Goal: Information Seeking & Learning: Learn about a topic

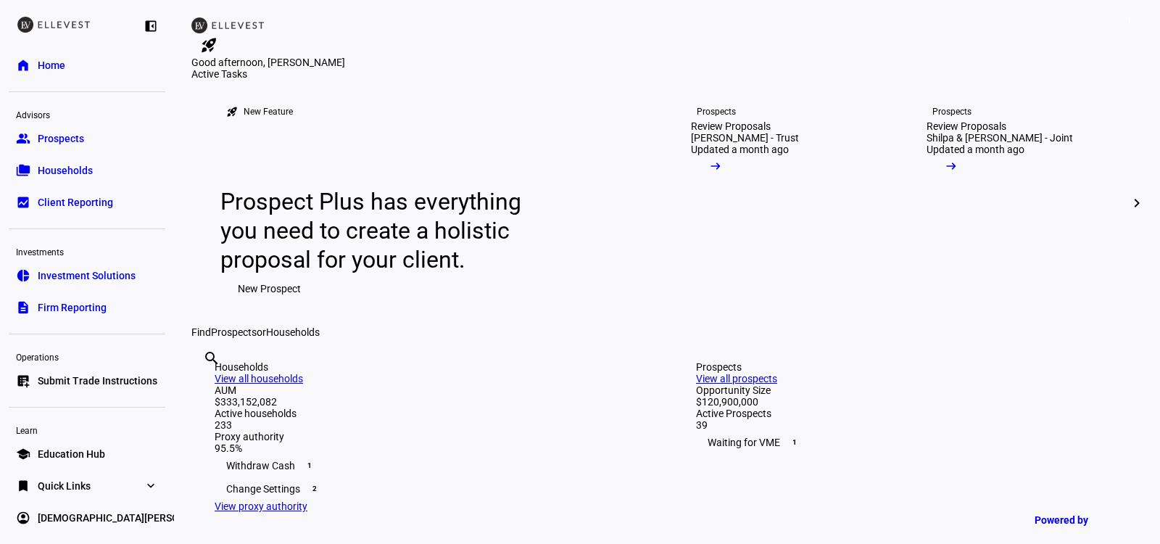
click at [88, 172] on span "Households" at bounding box center [65, 170] width 55 height 15
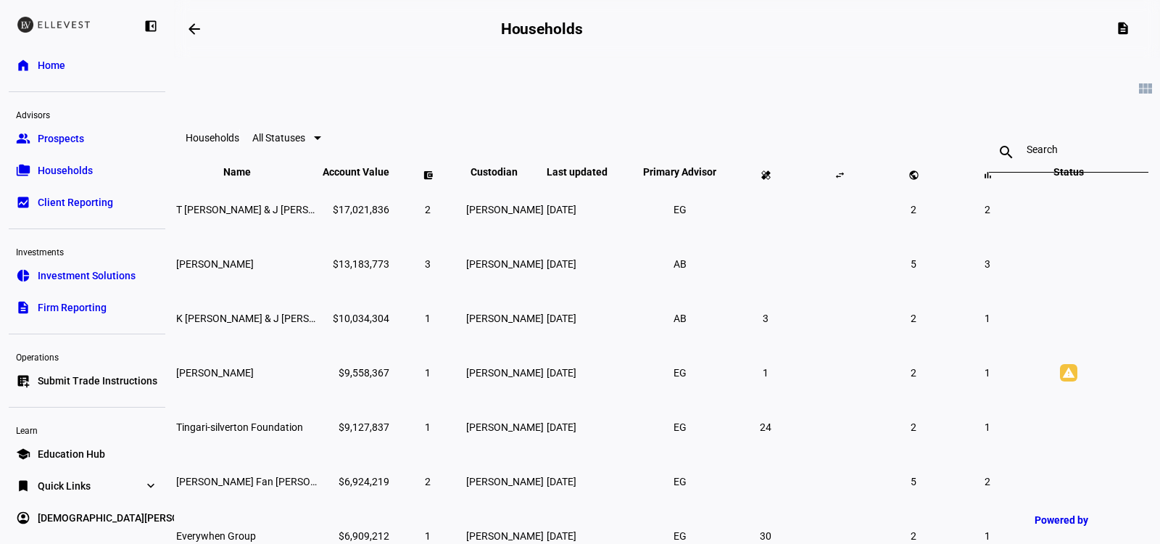
click at [33, 312] on link "description Firm Reporting" at bounding box center [87, 307] width 157 height 29
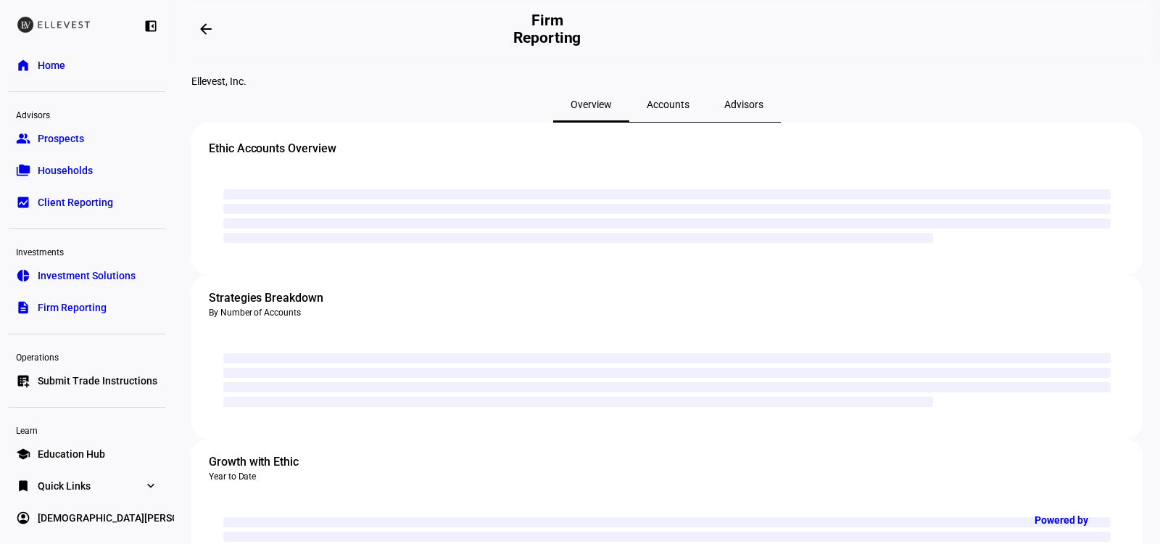
click at [656, 109] on span "Accounts" at bounding box center [668, 104] width 43 height 10
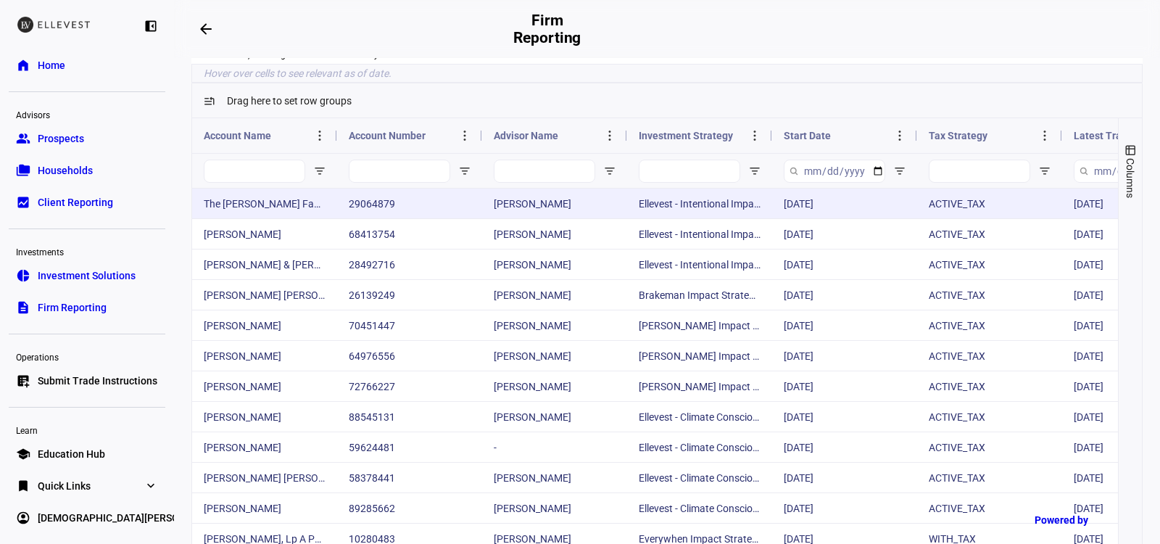
scroll to position [109, 0]
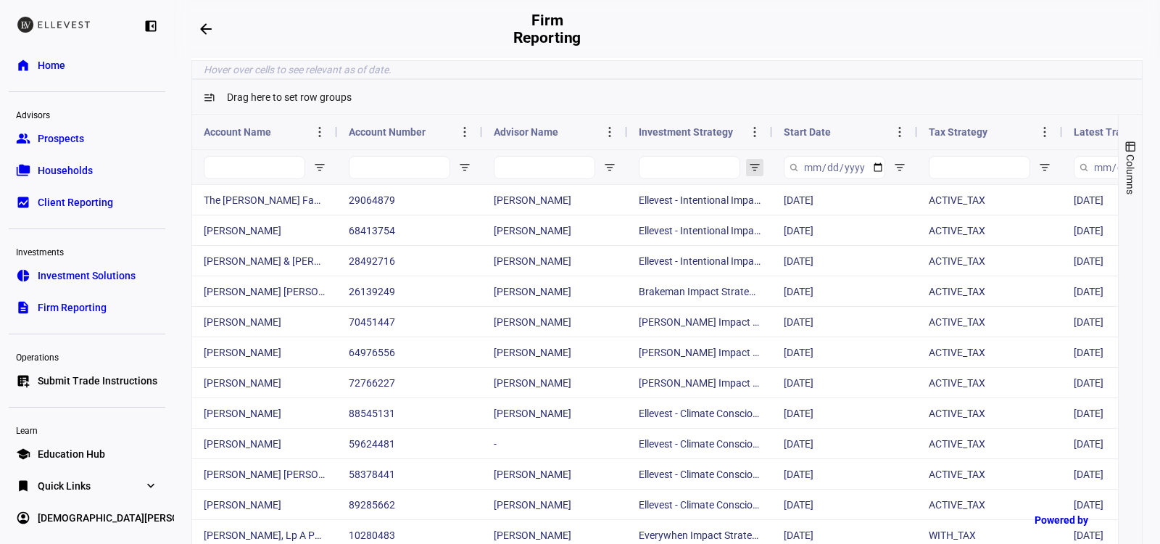
click at [752, 173] on span "Open Filter Menu" at bounding box center [755, 168] width 12 height 12
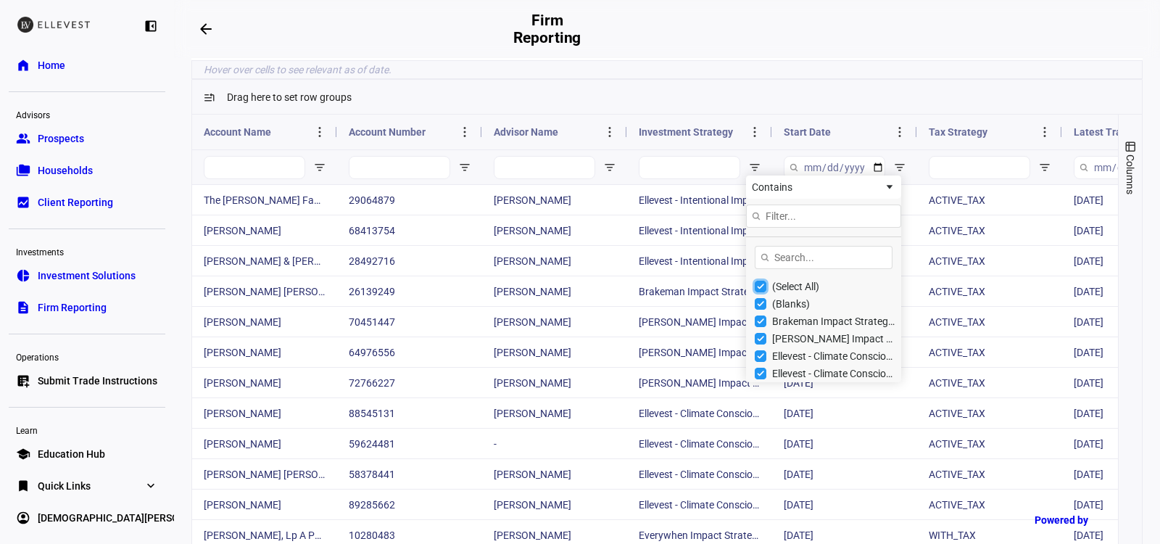
click at [763, 292] on input "Filter List" at bounding box center [761, 287] width 12 height 12
checkbox input "false"
type input "(0)"
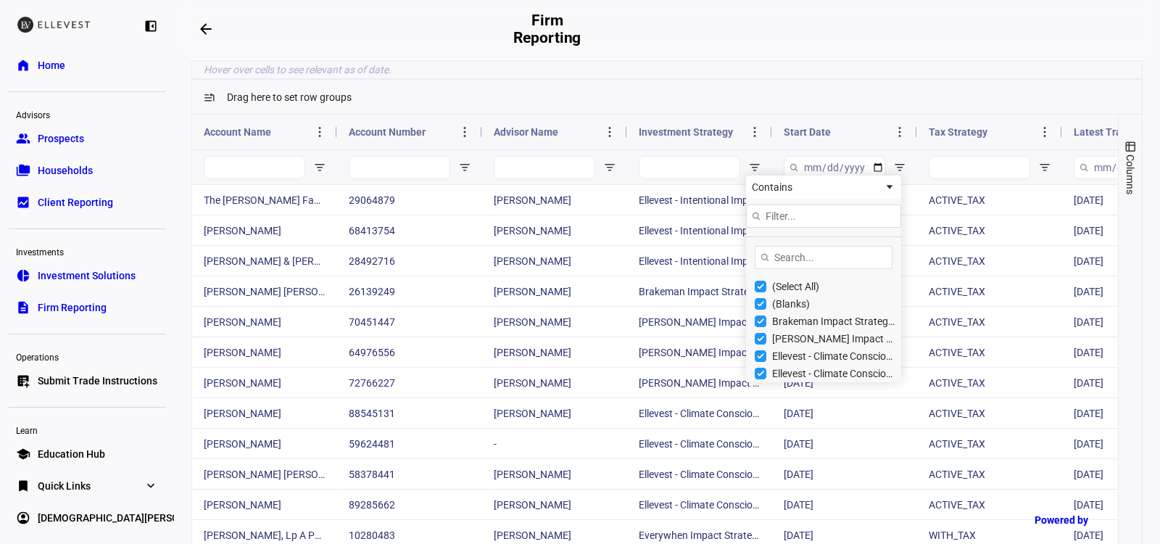
scroll to position [58, 0]
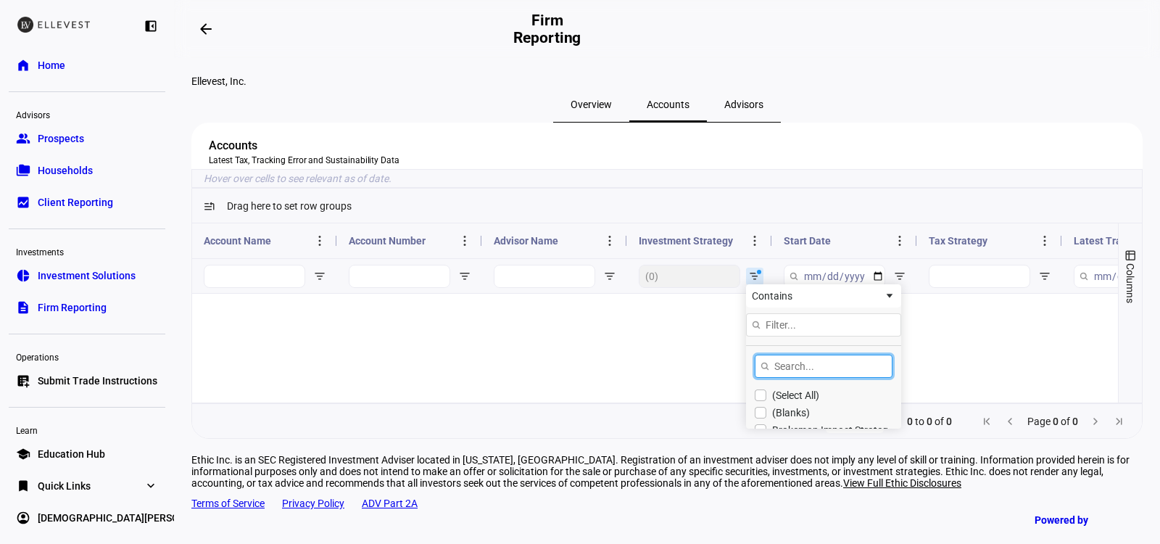
click at [779, 368] on input "Search filter values" at bounding box center [824, 366] width 138 height 23
type input "values"
click at [758, 426] on input "Filter List" at bounding box center [761, 421] width 12 height 12
checkbox input "true"
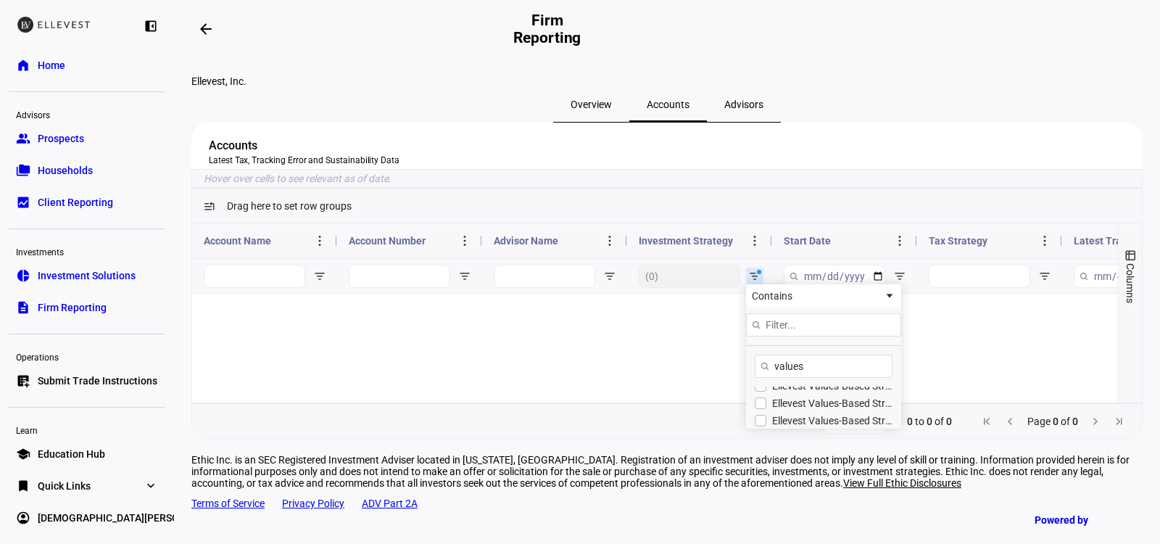
type input "(1) Ellevest Values-Based Strategy - Global"
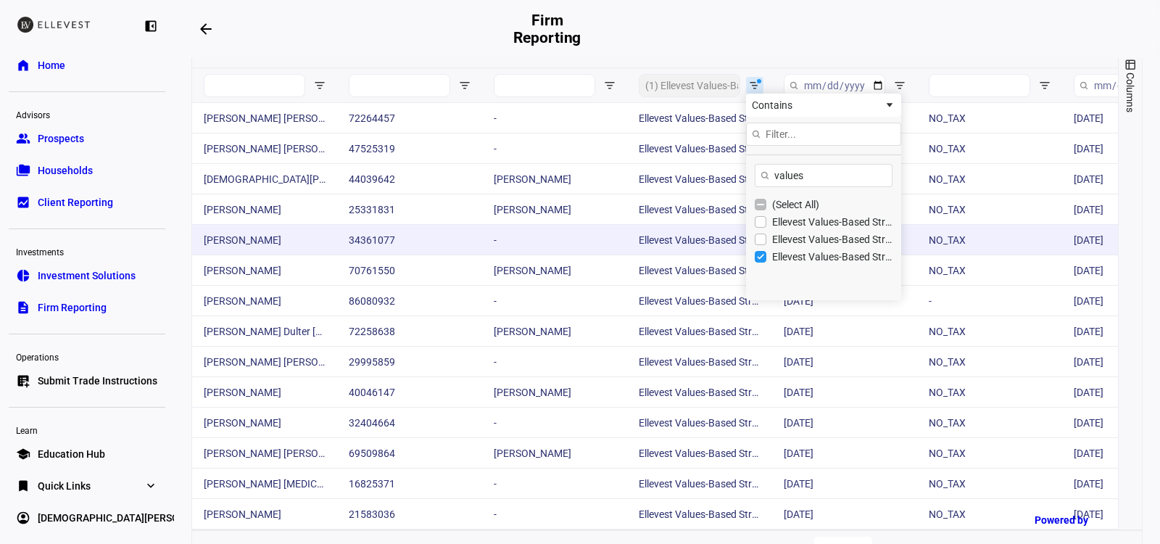
scroll to position [196, 0]
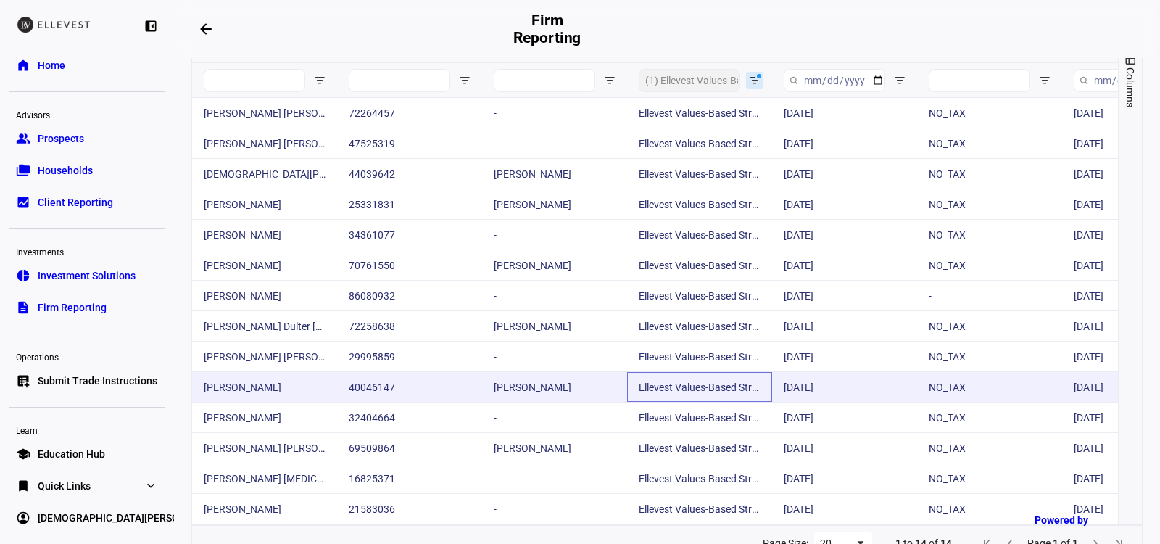
click at [690, 402] on div "Ellevest Values-Based Strategy - Global" at bounding box center [699, 387] width 145 height 30
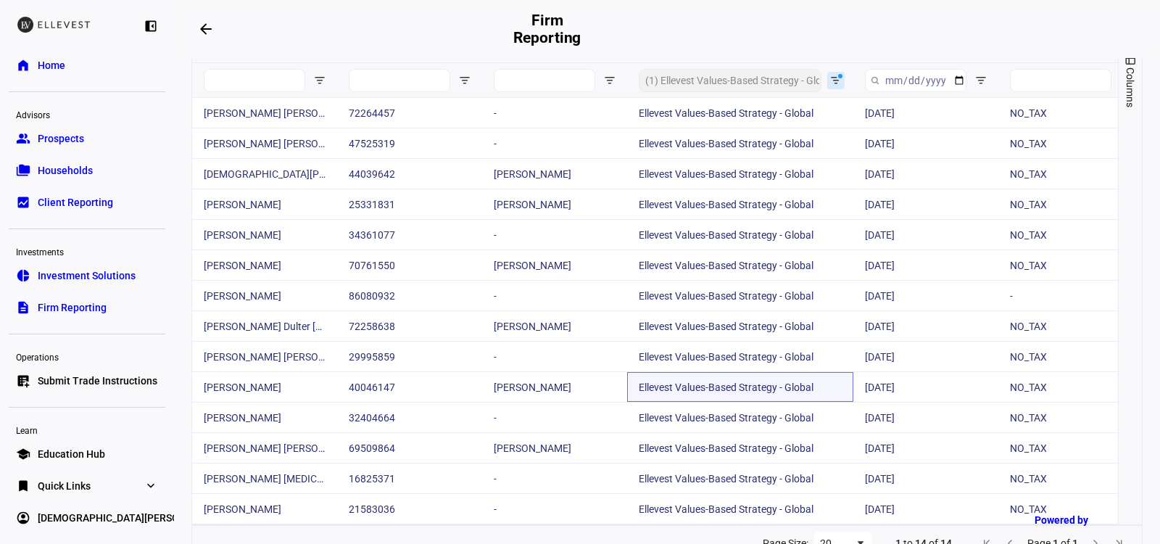
drag, startPoint x: 769, startPoint y: 102, endPoint x: 850, endPoint y: 96, distance: 81.4
click at [850, 62] on div at bounding box center [853, 45] width 6 height 35
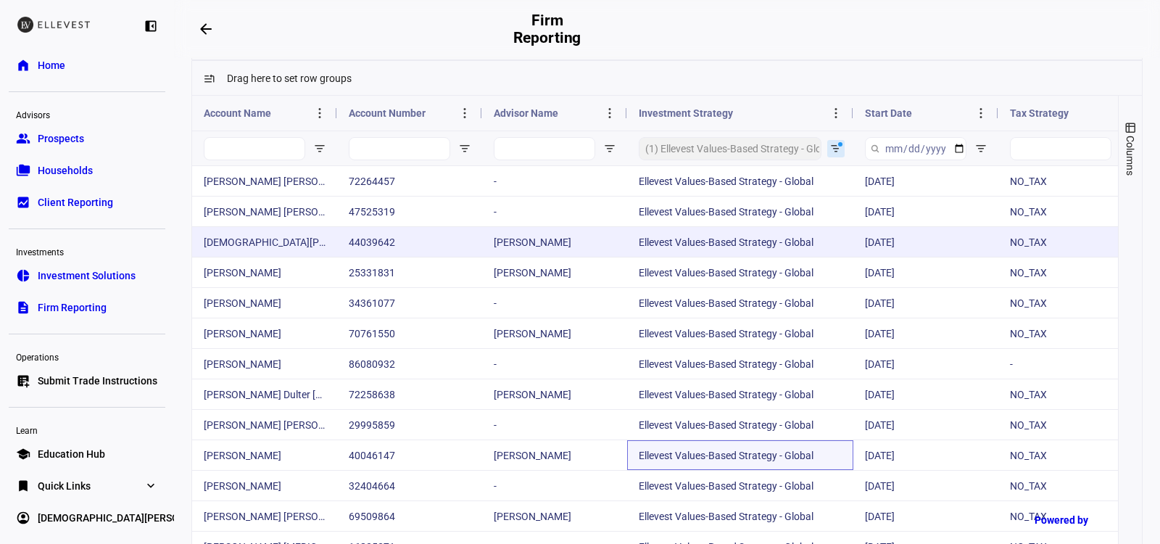
scroll to position [0, 0]
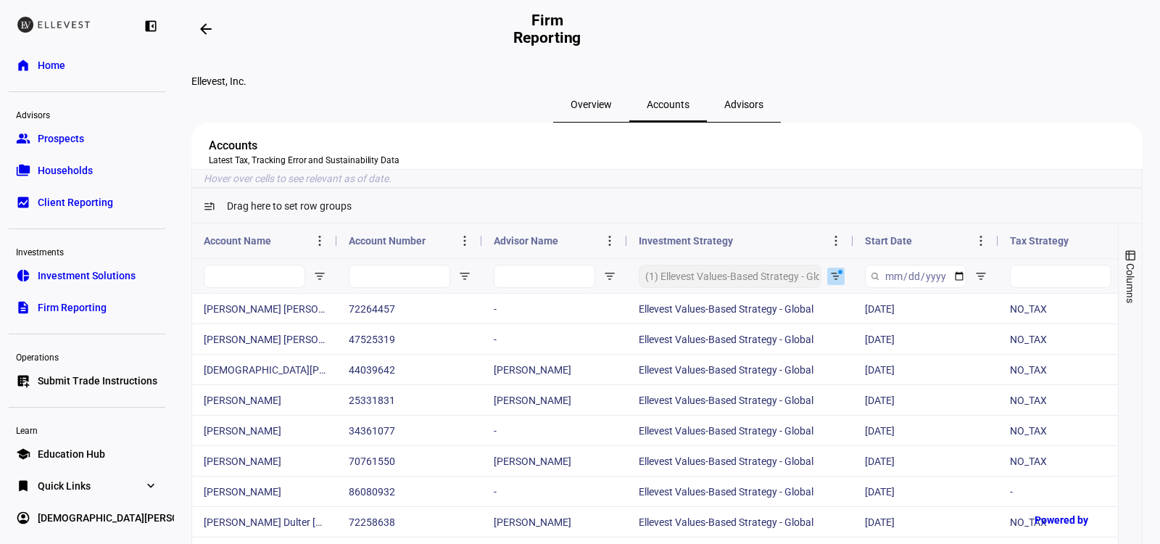
click at [835, 282] on span "Open Filter Menu" at bounding box center [836, 276] width 12 height 12
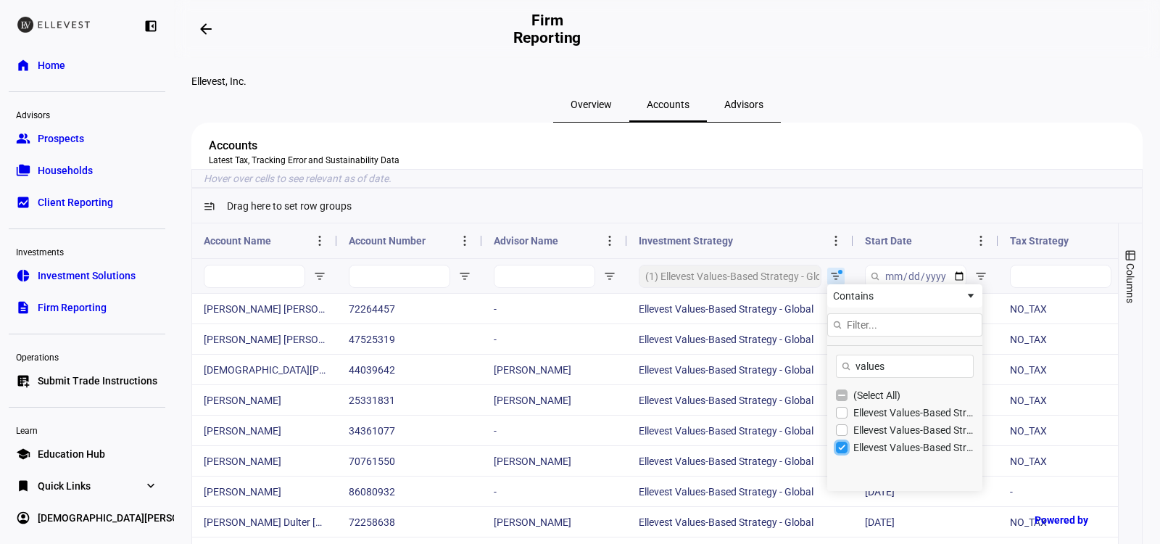
click at [842, 453] on input "Filter List" at bounding box center [842, 448] width 12 height 12
checkbox input "false"
type input "(0)"
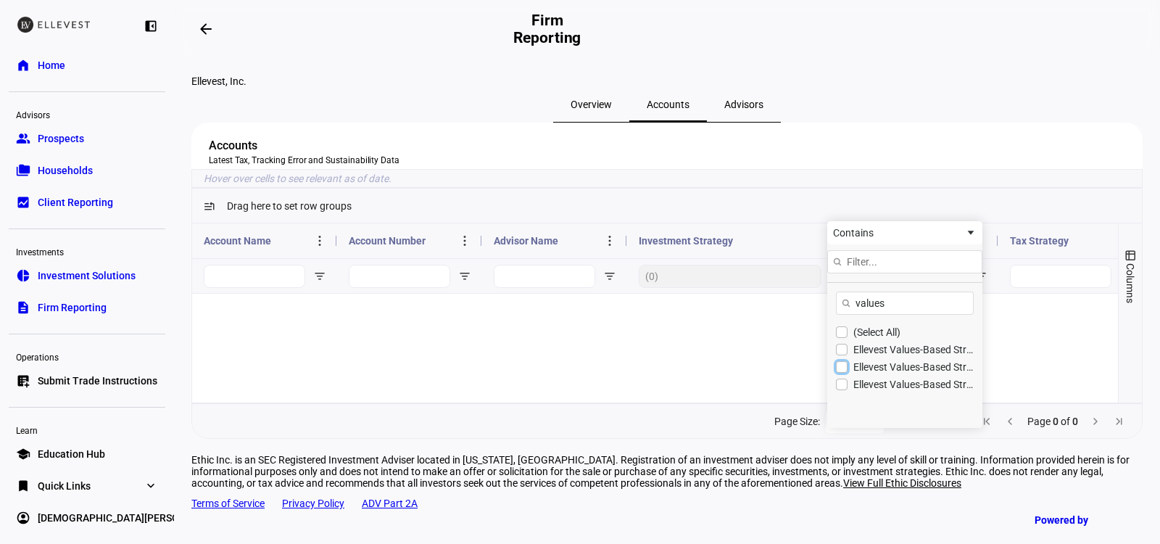
click at [844, 373] on input "Filter List" at bounding box center [842, 367] width 12 height 12
checkbox input "true"
checkbox input "false"
type input "(1) Ellevest Values-Based Strategy - Active Tax - High TE - Global"
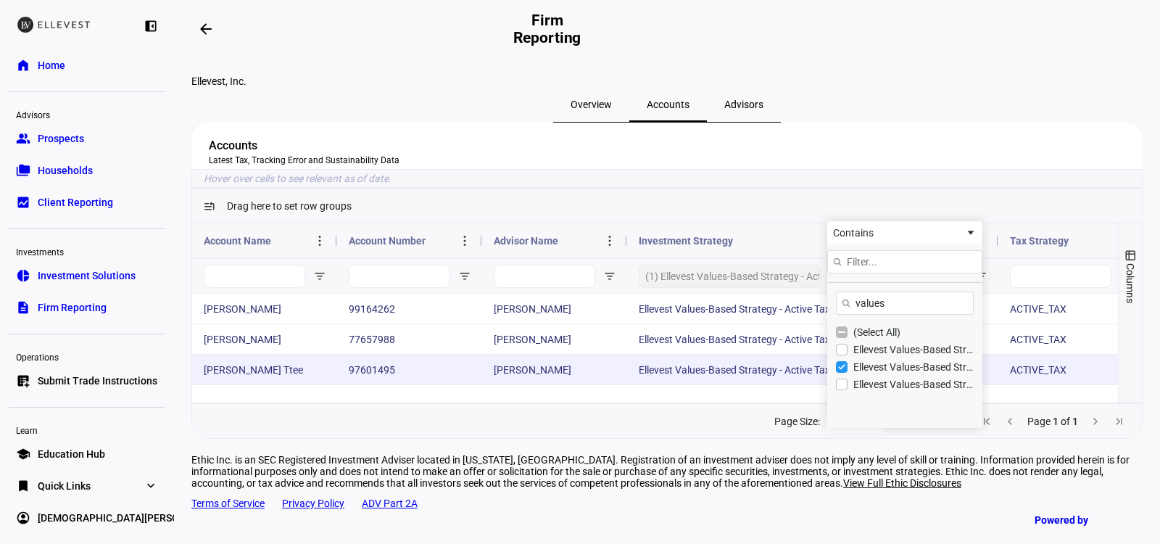
click at [737, 384] on div "Ellevest Values-Based Strategy - Active Tax - High TE - Global" at bounding box center [740, 370] width 226 height 30
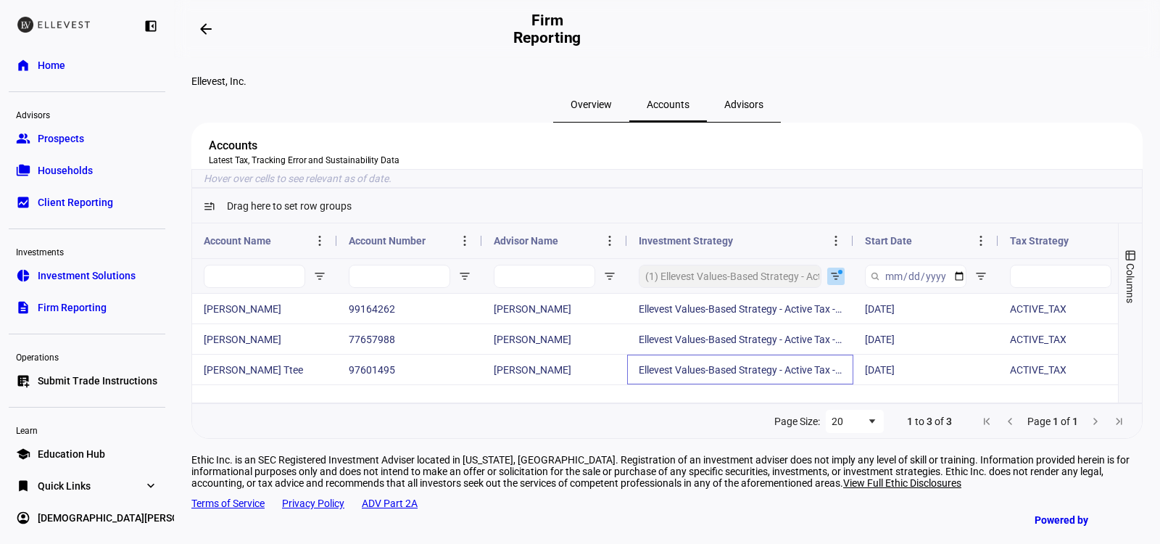
click at [837, 282] on span "Open Filter Menu" at bounding box center [836, 276] width 12 height 12
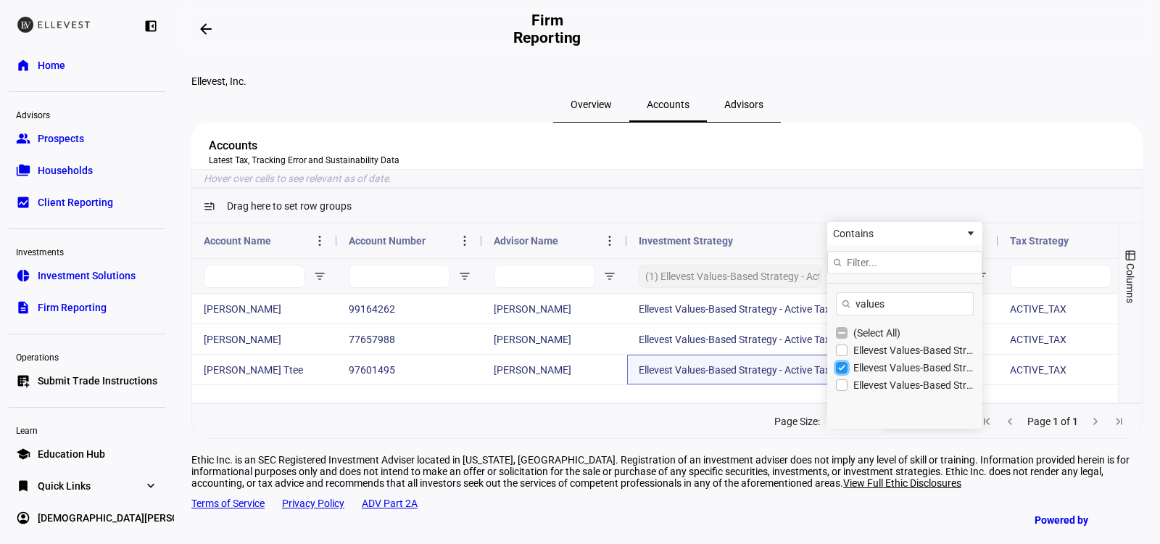
click at [842, 373] on input "Filter List" at bounding box center [842, 368] width 12 height 12
checkbox input "false"
type input "(0)"
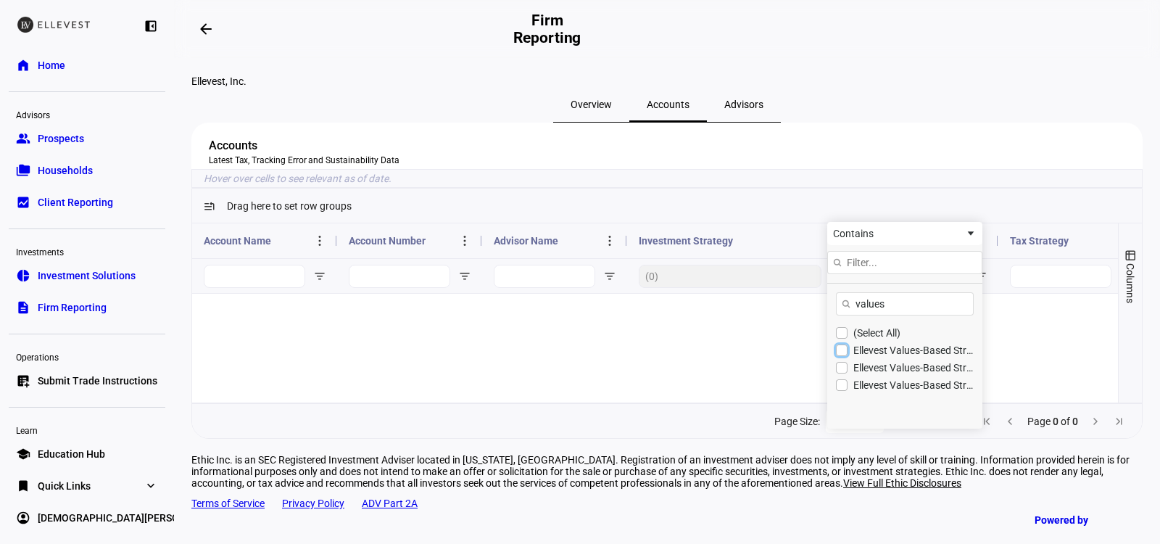
click at [842, 356] on input "Filter List" at bounding box center [842, 350] width 12 height 12
checkbox input "true"
checkbox input "false"
type input "(1) Ellevest Values-Based Strategy - Active Tax - Global"
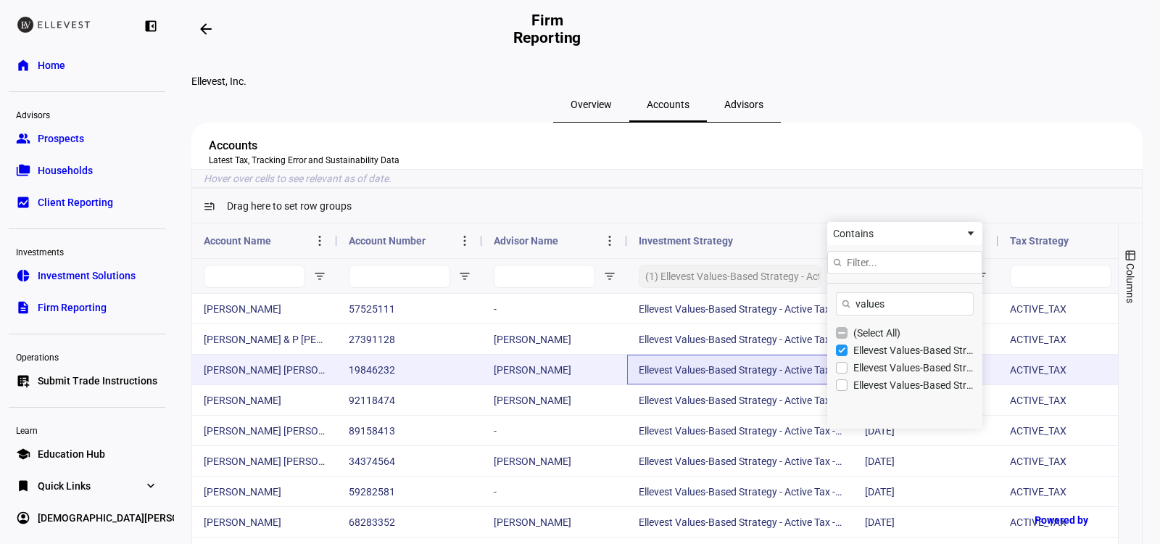
click at [780, 384] on div "Ellevest Values-Based Strategy - Active Tax - Global" at bounding box center [740, 370] width 226 height 30
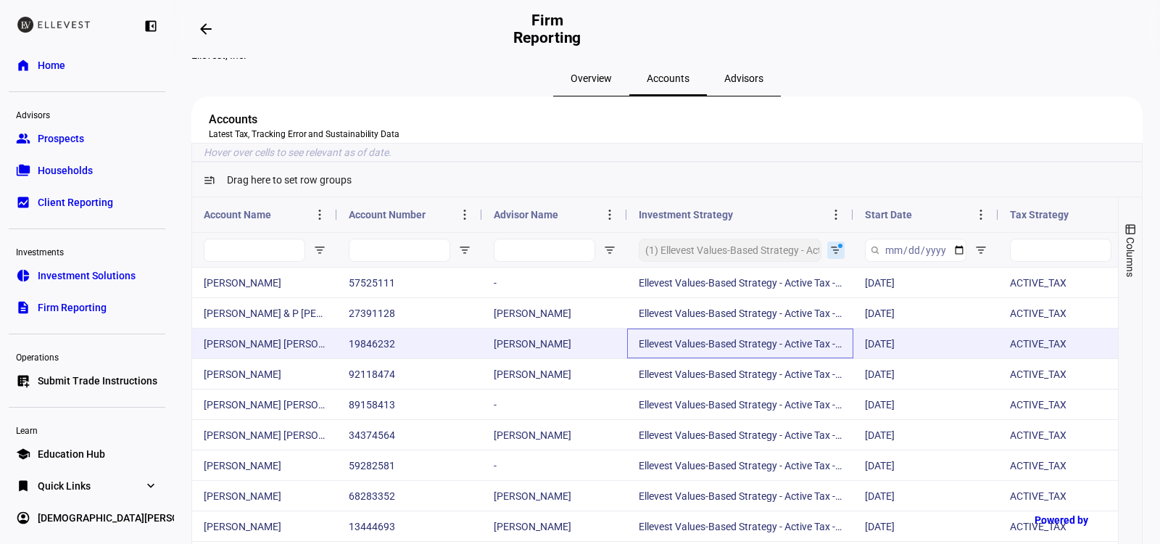
scroll to position [37, 0]
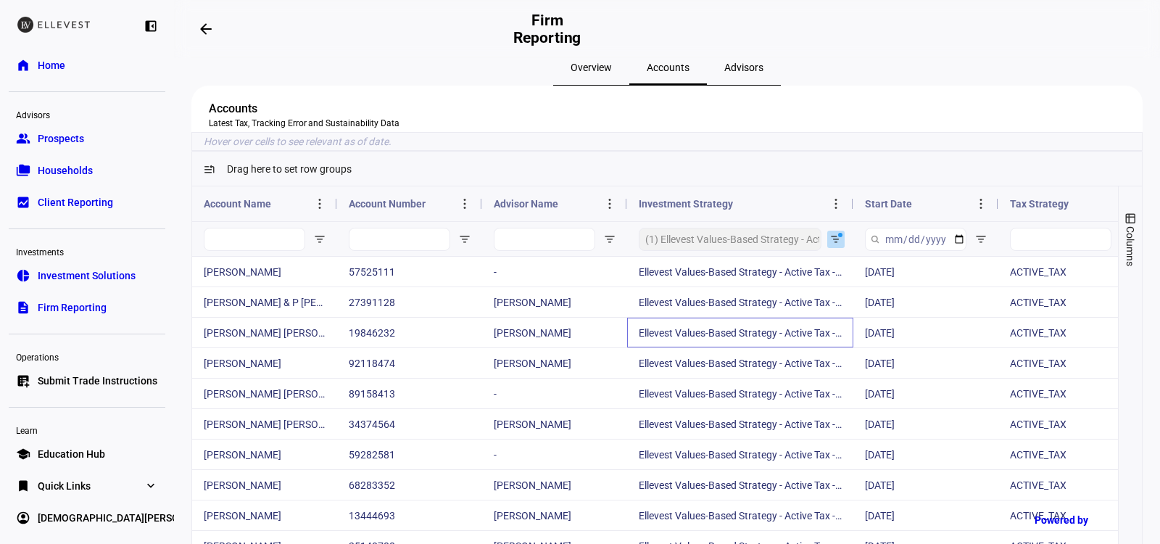
click at [835, 245] on span "Open Filter Menu" at bounding box center [836, 239] width 12 height 12
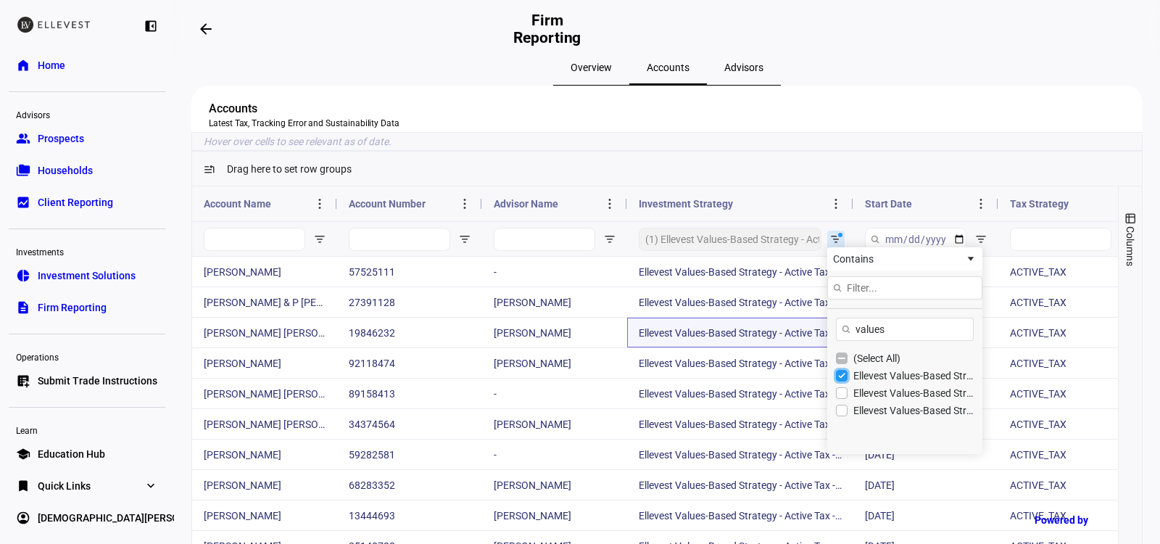
click at [844, 381] on input "Filter List" at bounding box center [842, 376] width 12 height 12
checkbox input "false"
type input "(0)"
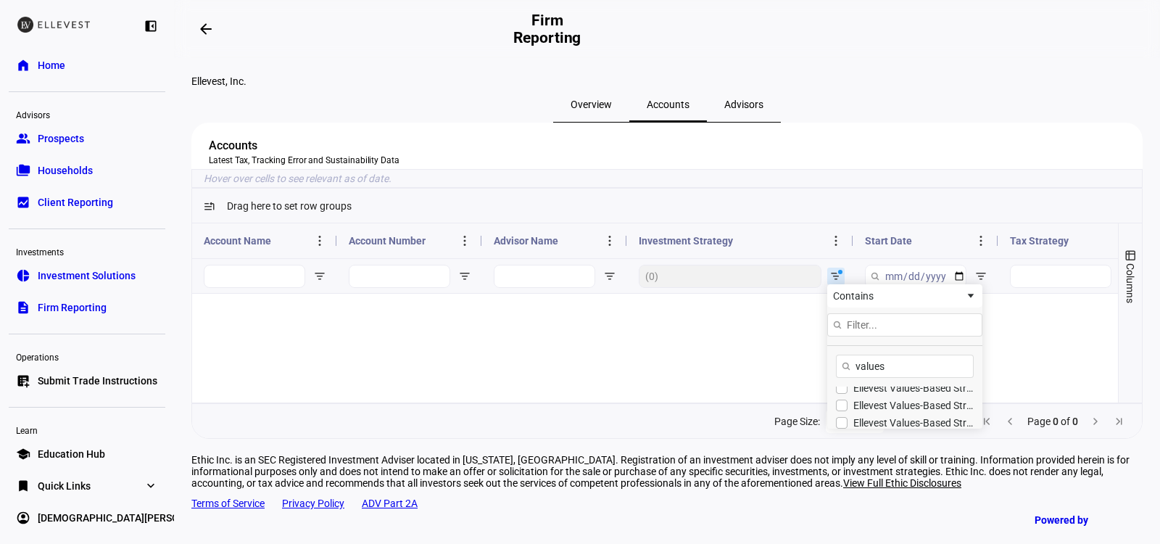
scroll to position [27, 0]
click at [841, 426] on input "Filter List" at bounding box center [842, 421] width 12 height 12
checkbox input "true"
type input "(1) Ellevest Values-Based Strategy - Global"
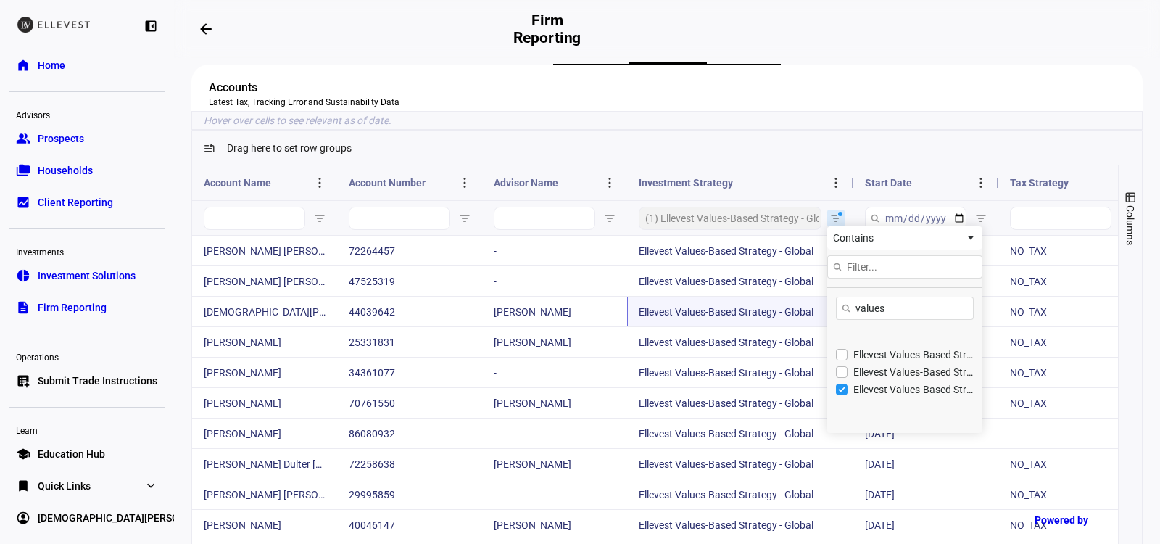
scroll to position [0, 0]
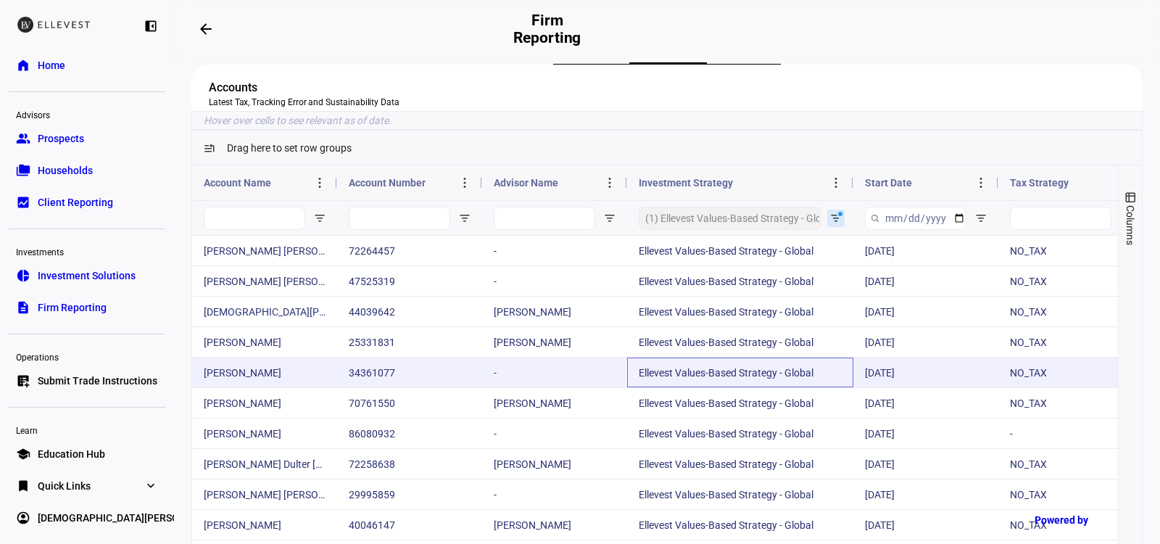
click at [715, 387] on div "Ellevest Values-Based Strategy - Global" at bounding box center [740, 372] width 226 height 30
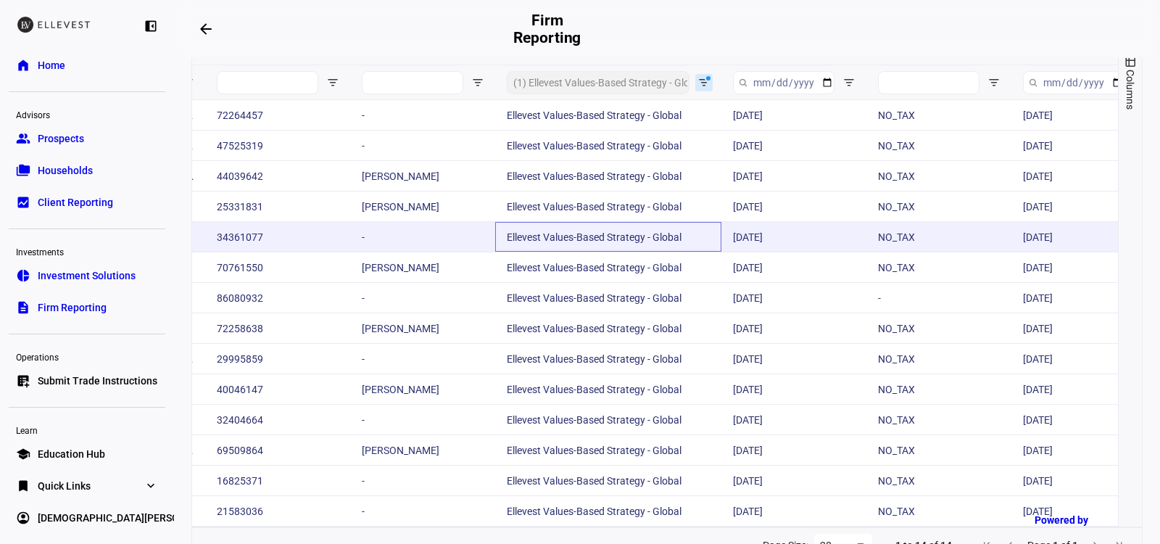
scroll to position [202, 0]
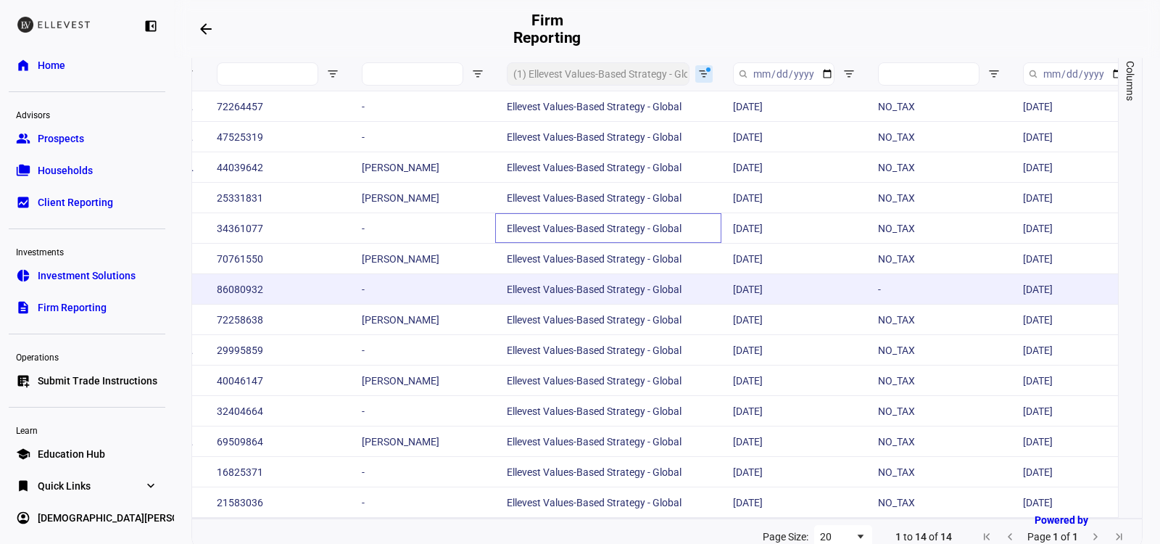
click at [906, 304] on div "-" at bounding box center [938, 289] width 145 height 30
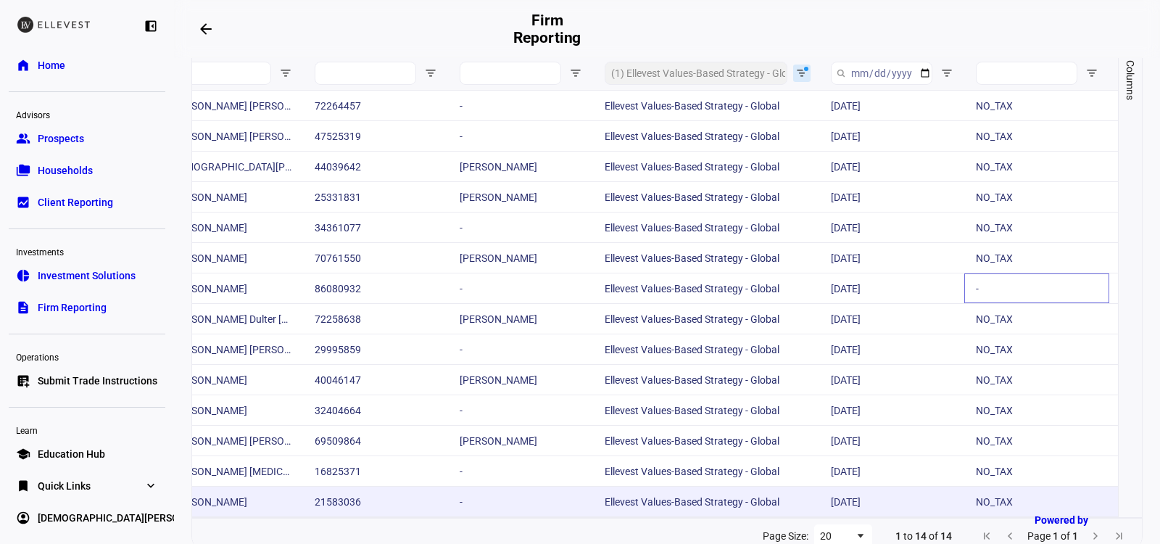
scroll to position [0, 0]
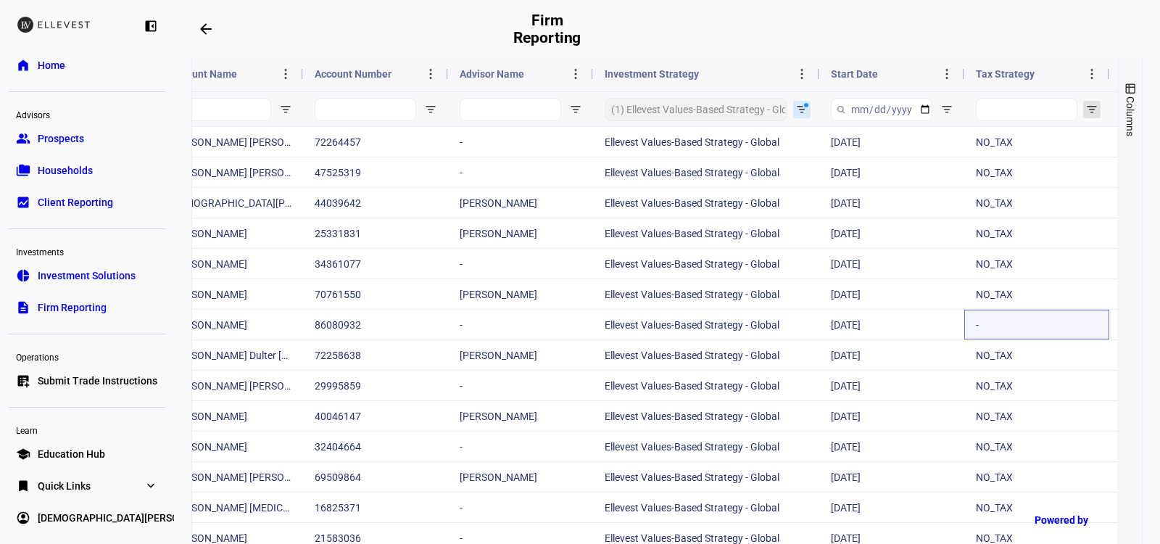
click at [1088, 115] on span "Open Filter Menu" at bounding box center [1092, 110] width 12 height 12
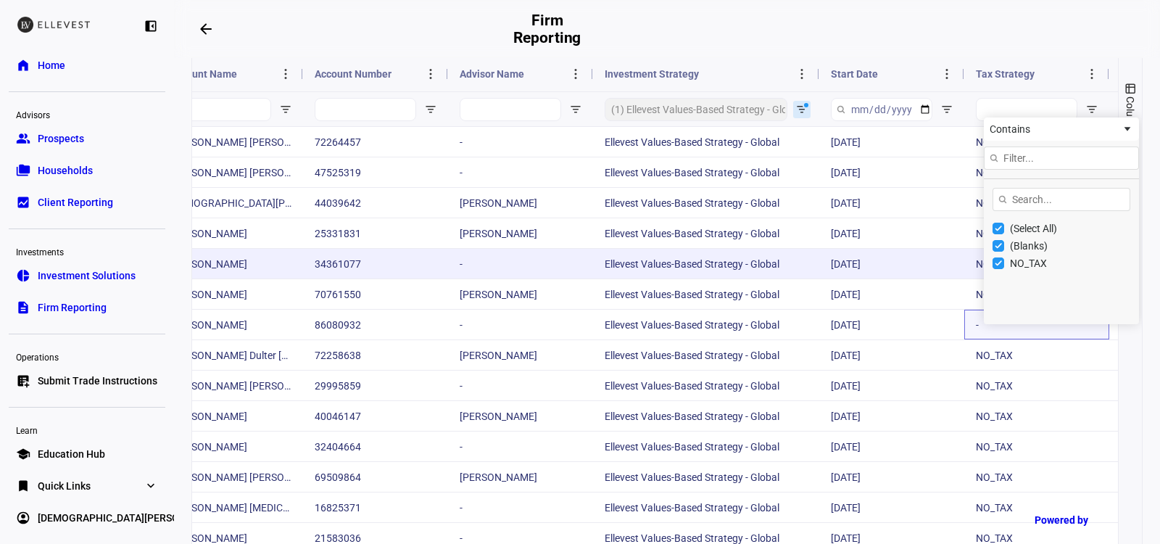
click at [886, 278] on div "[DATE]" at bounding box center [891, 264] width 145 height 30
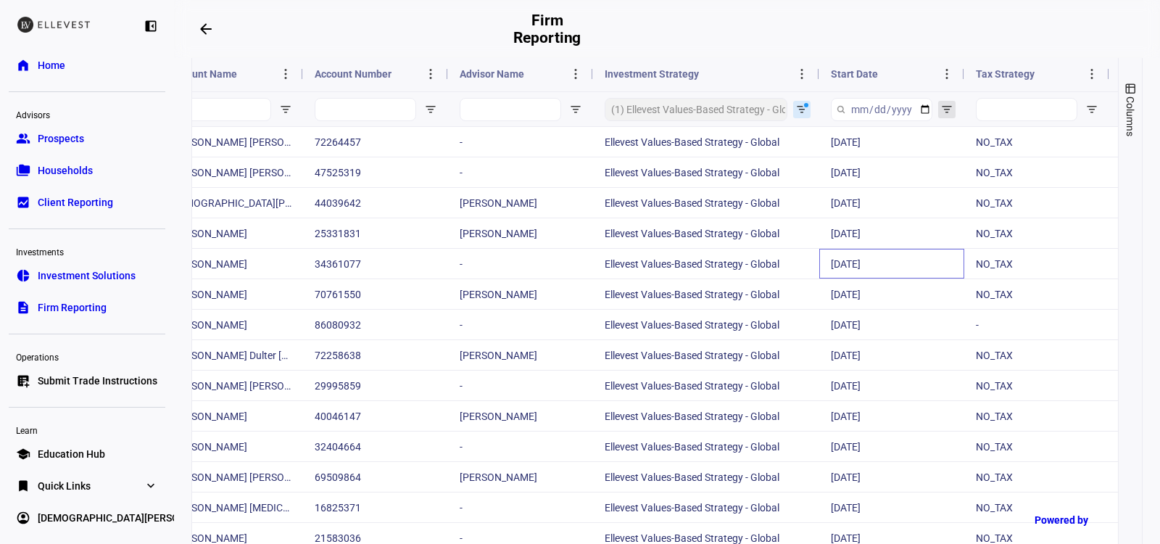
click at [951, 115] on span "Open Filter Menu" at bounding box center [947, 110] width 12 height 12
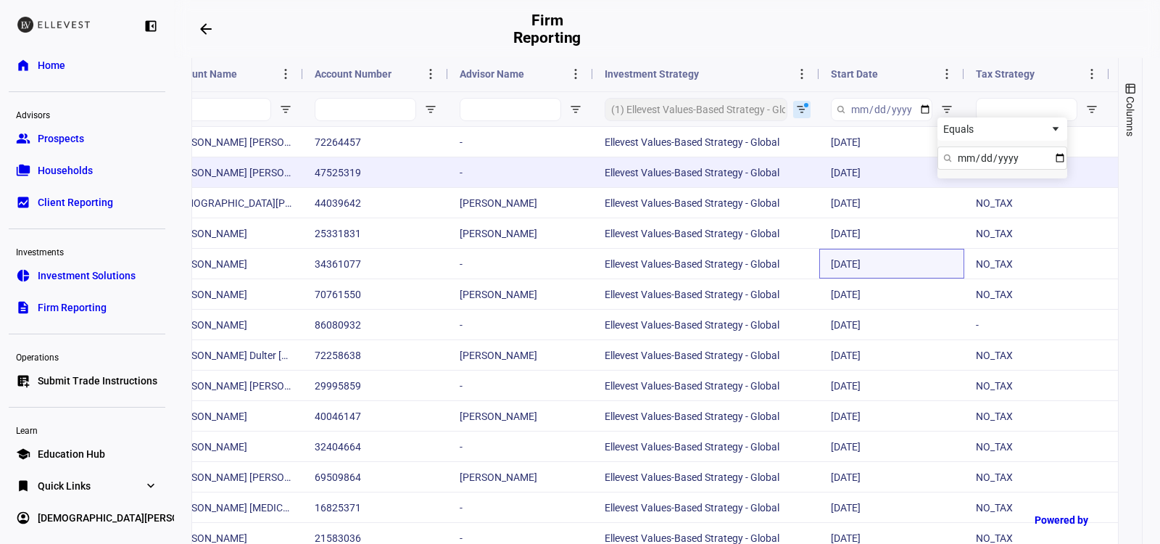
click at [864, 187] on div "[DATE]" at bounding box center [891, 172] width 145 height 30
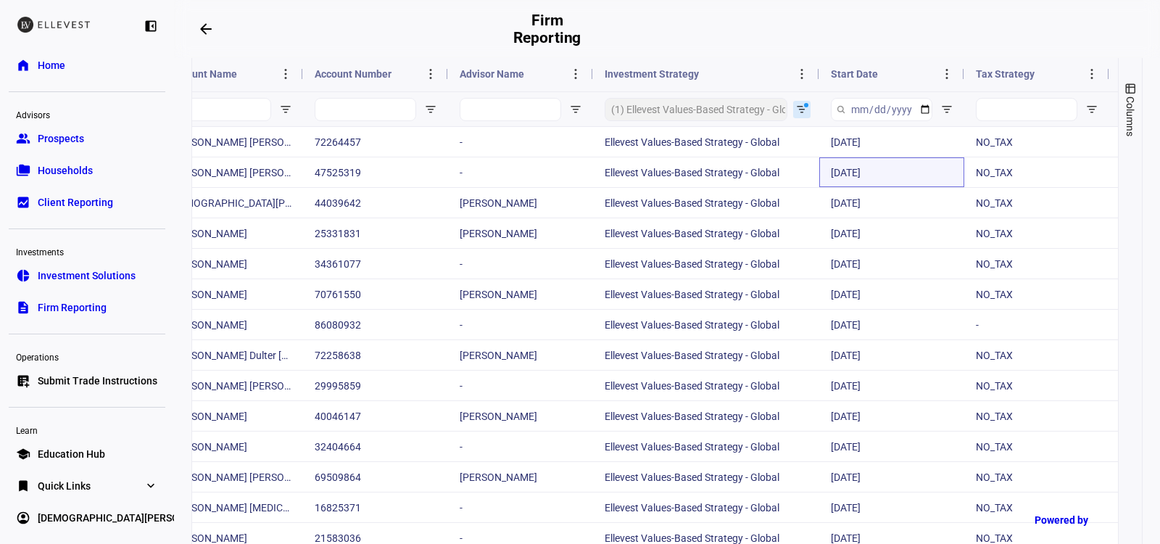
click at [873, 80] on span "Start Date" at bounding box center [854, 74] width 47 height 12
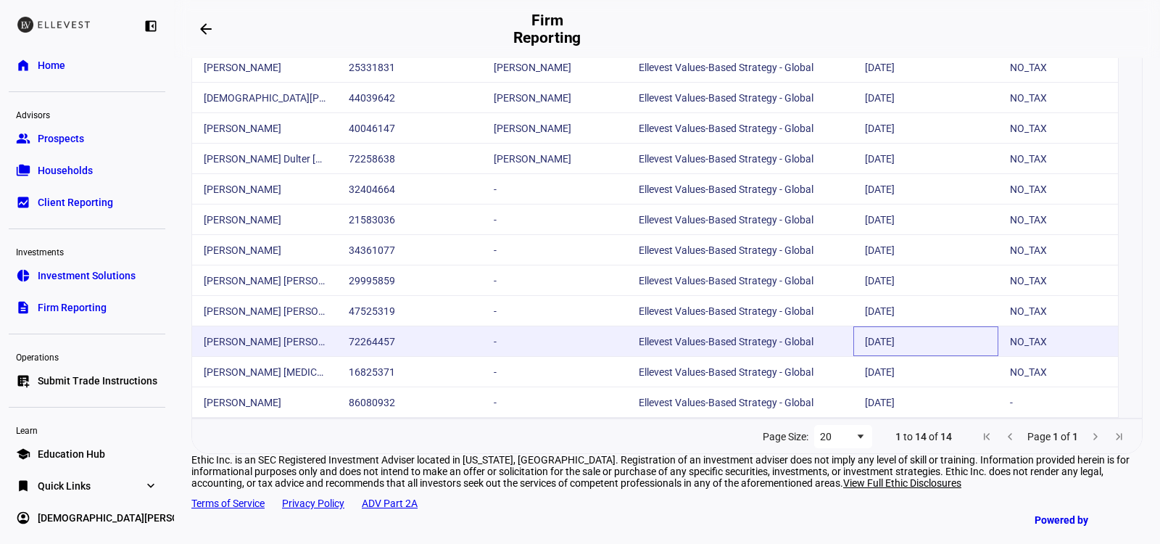
click at [875, 334] on div "[DATE]" at bounding box center [925, 341] width 145 height 30
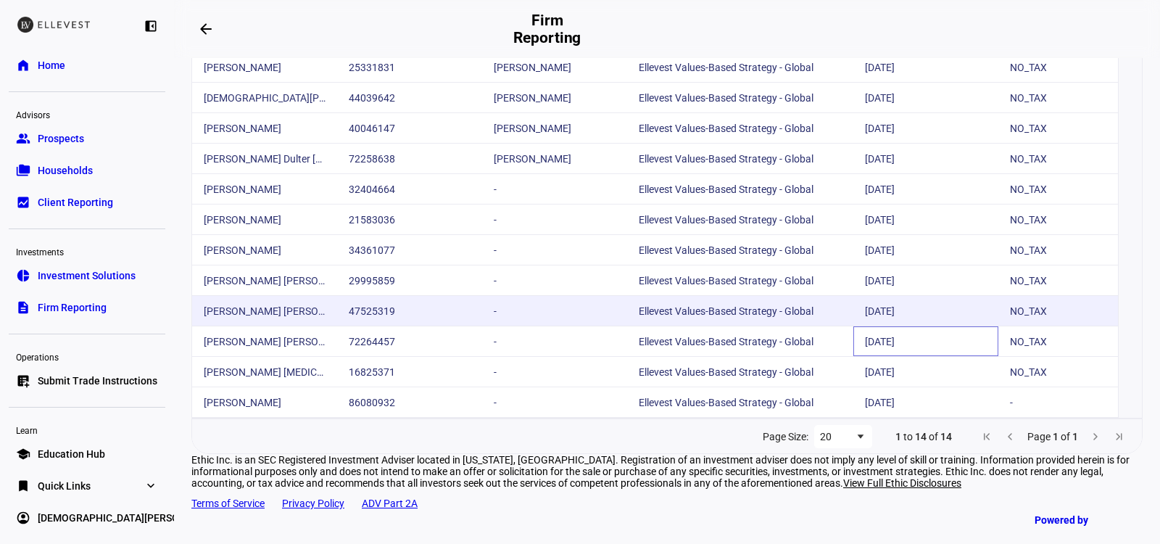
click at [748, 316] on div "Ellevest Values-Based Strategy - Global" at bounding box center [740, 311] width 226 height 30
